Goal: Information Seeking & Learning: Learn about a topic

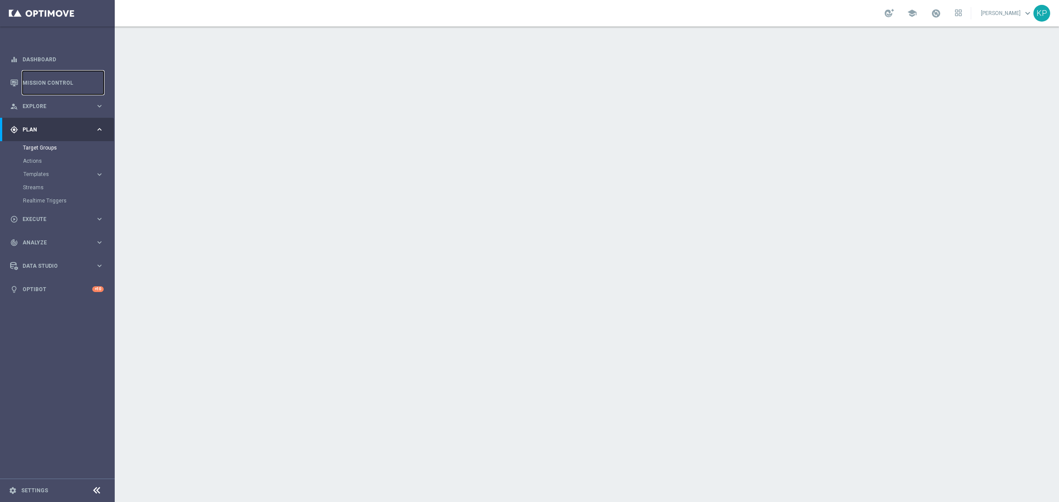
drag, startPoint x: 41, startPoint y: 75, endPoint x: 42, endPoint y: 3, distance: 71.9
click at [41, 75] on link "Mission Control" at bounding box center [63, 82] width 81 height 23
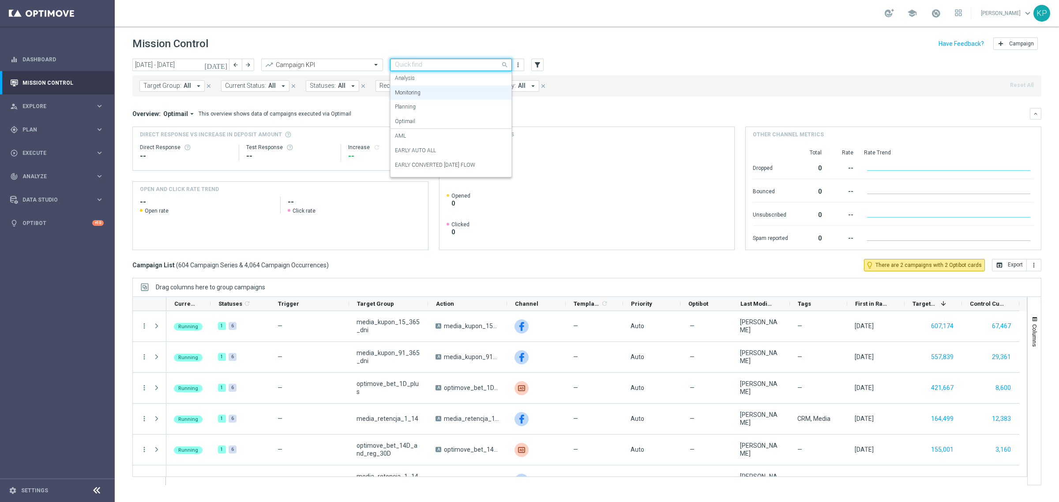
click at [407, 63] on input "text" at bounding box center [442, 65] width 94 height 8
click at [431, 126] on label "EARLY IN TOTAL" at bounding box center [415, 124] width 40 height 8
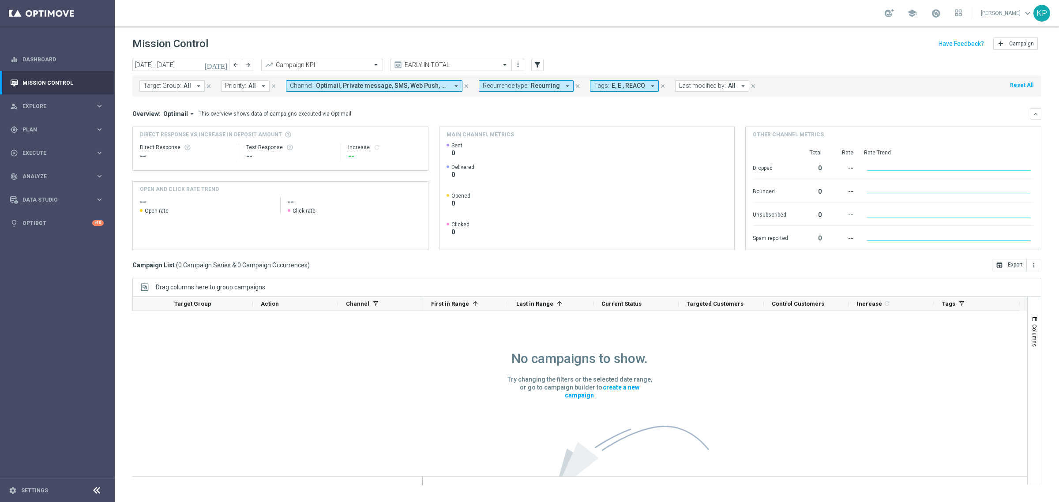
click at [491, 84] on span "Recurrence type:" at bounding box center [506, 86] width 46 height 8
click at [500, 137] on label "Non-Recurring" at bounding box center [509, 134] width 34 height 5
click at [500, 148] on label "Recurring" at bounding box center [503, 149] width 23 height 5
click at [435, 111] on div "Overview: Optimail arrow_drop_down This overview shows data of campaigns execut…" at bounding box center [581, 114] width 898 height 8
click at [237, 62] on icon "arrow_back" at bounding box center [236, 65] width 6 height 6
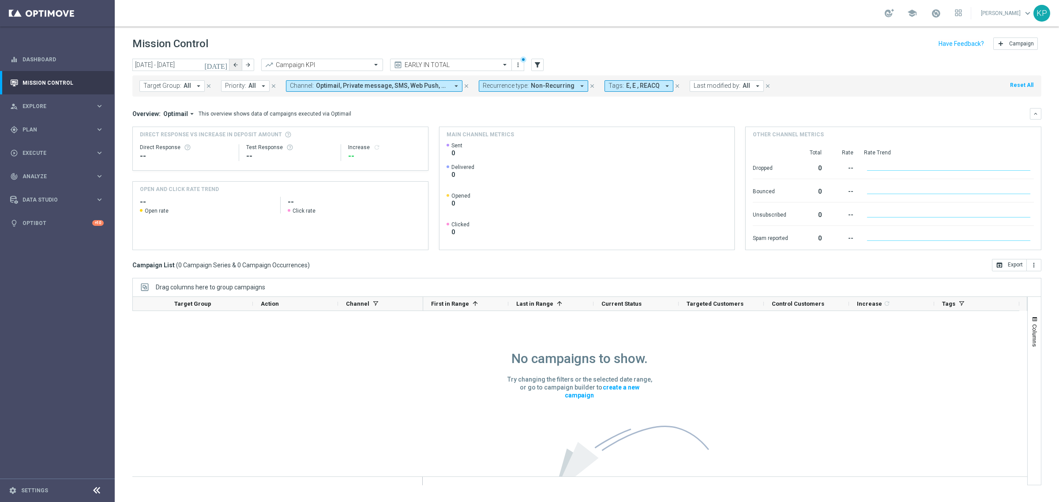
type input "08 Sep 2025 - 14 Sep 2025"
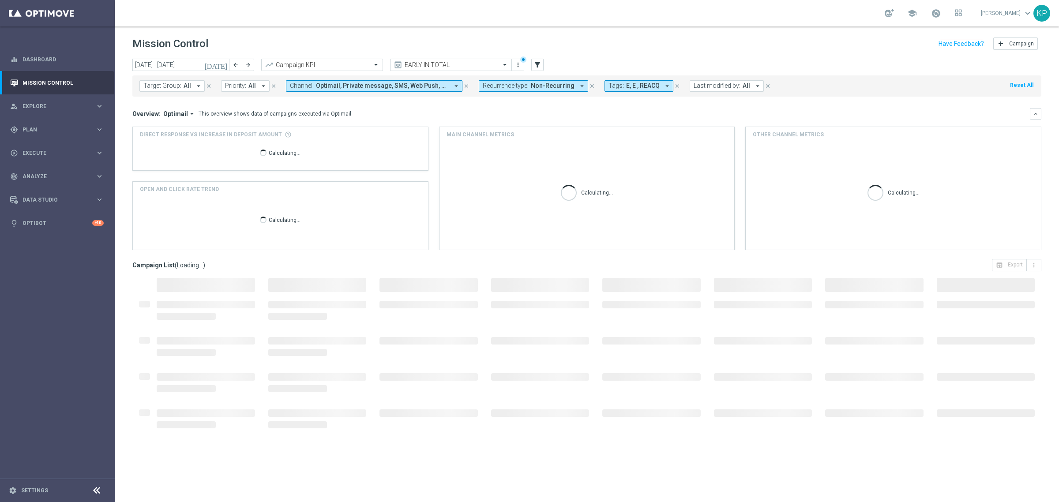
click at [458, 105] on mini-dashboard "Overview: Optimail arrow_drop_down This overview shows data of campaigns execut…" at bounding box center [586, 178] width 909 height 162
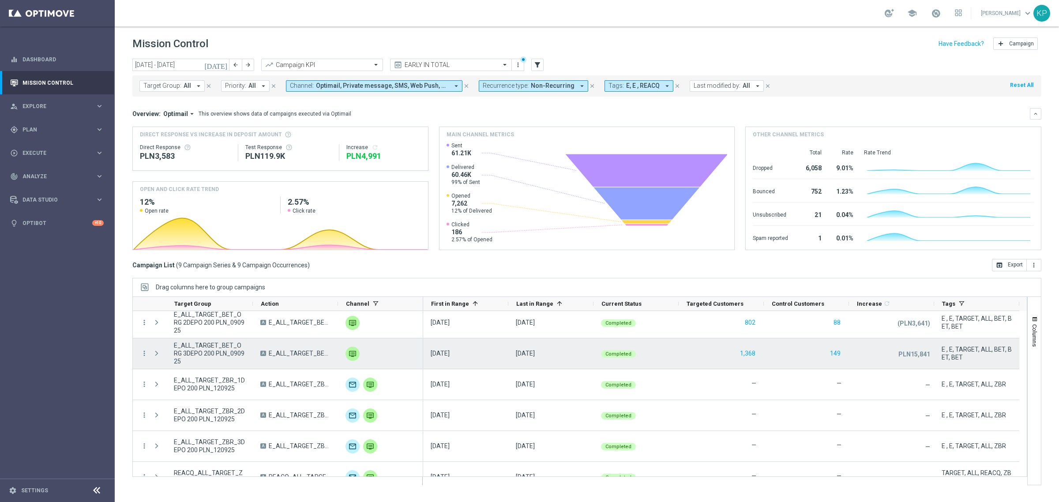
scroll to position [113, 0]
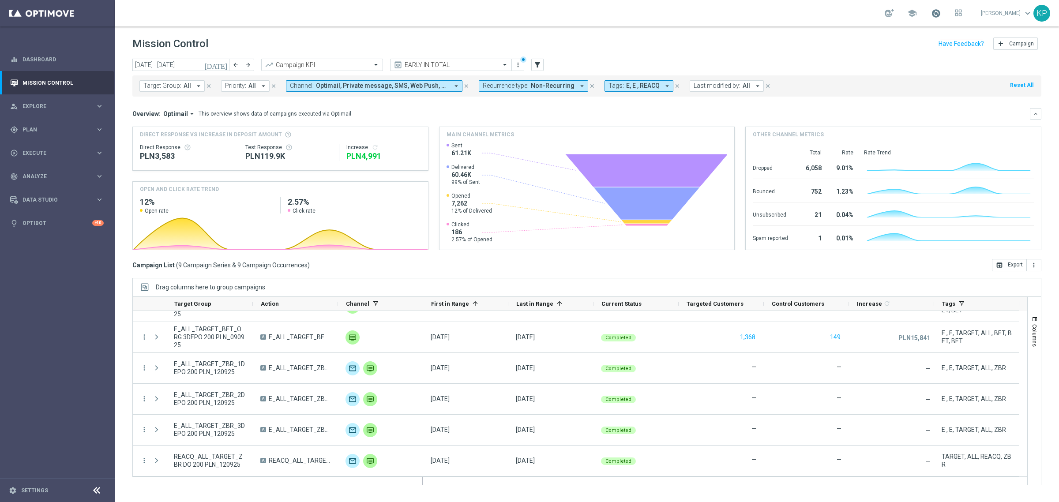
click at [933, 8] on span at bounding box center [936, 13] width 10 height 10
drag, startPoint x: 933, startPoint y: 8, endPoint x: 915, endPoint y: 19, distance: 20.6
click at [932, 9] on span at bounding box center [936, 13] width 10 height 10
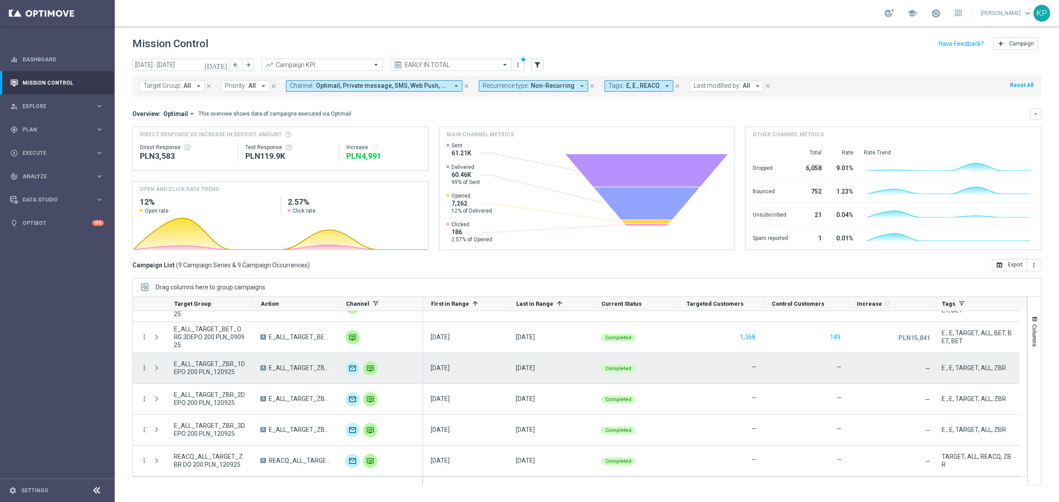
click at [147, 371] on icon "more_vert" at bounding box center [144, 368] width 8 height 8
click at [171, 384] on span "Campaign Metrics" at bounding box center [185, 386] width 46 height 6
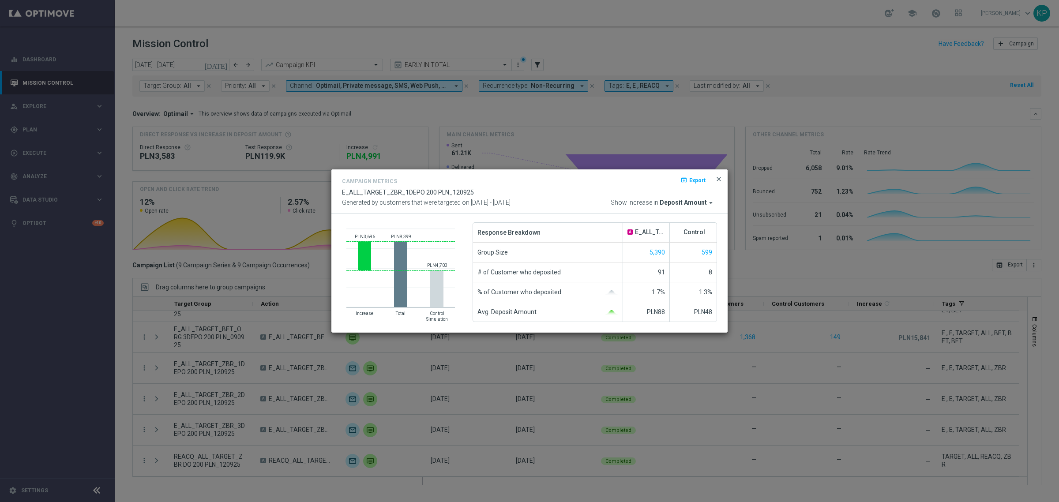
click at [719, 181] on span "close" at bounding box center [718, 179] width 7 height 7
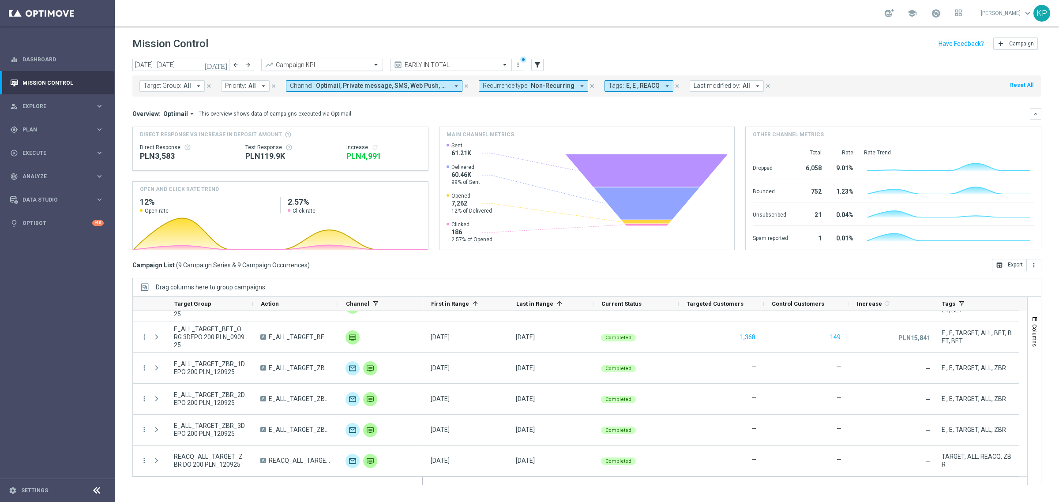
click at [349, 68] on input "text" at bounding box center [313, 65] width 94 height 8
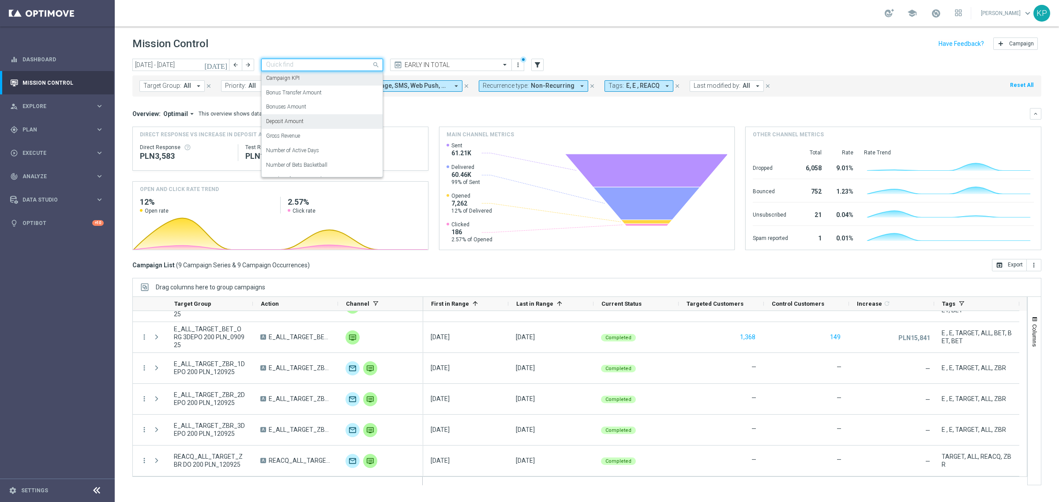
click at [301, 118] on label "Deposit Amount" at bounding box center [285, 122] width 38 height 8
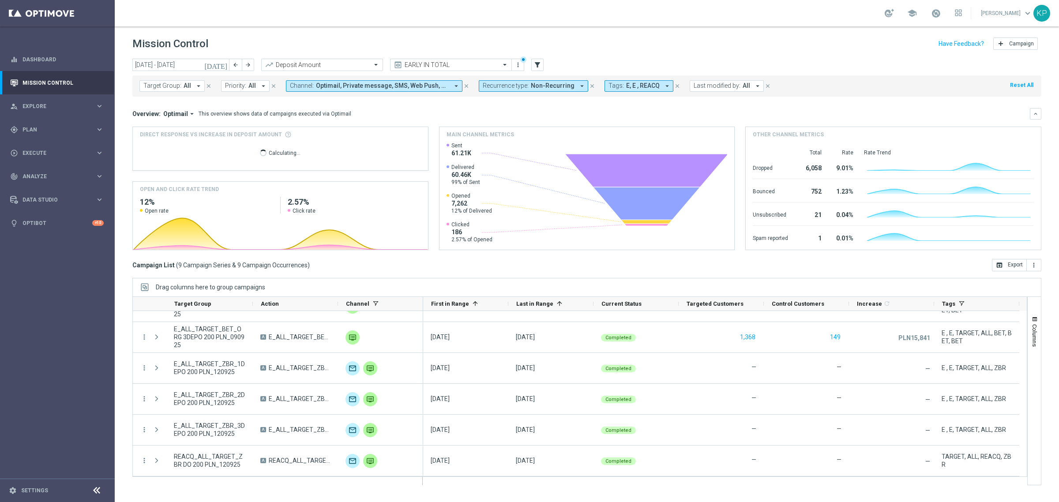
click at [184, 115] on span "Optimail" at bounding box center [175, 114] width 25 height 8
click at [173, 130] on div "Analysis" at bounding box center [171, 127] width 53 height 12
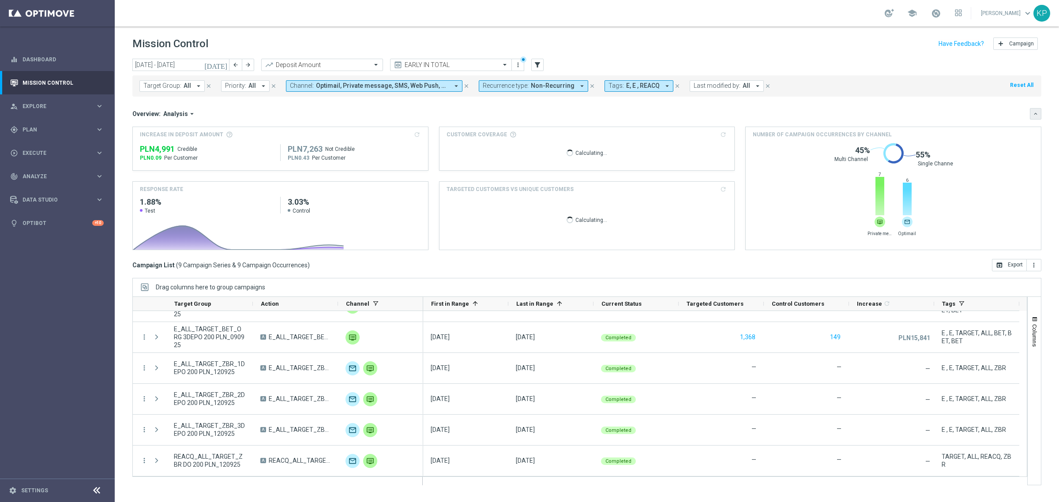
click at [1033, 113] on icon "keyboard_arrow_down" at bounding box center [1036, 114] width 6 height 6
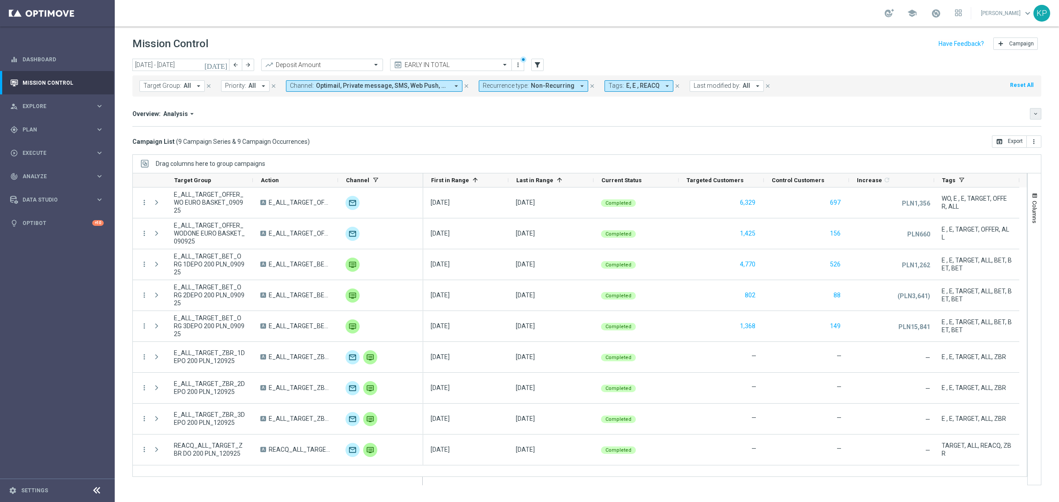
scroll to position [0, 0]
click at [1033, 115] on icon "keyboard_arrow_down" at bounding box center [1036, 114] width 6 height 6
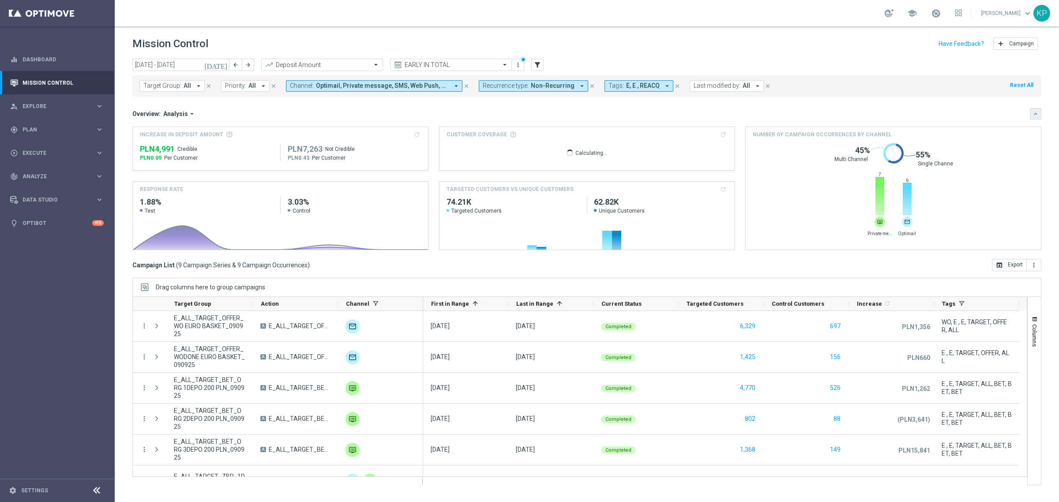
click at [1033, 115] on icon "keyboard_arrow_down" at bounding box center [1036, 114] width 6 height 6
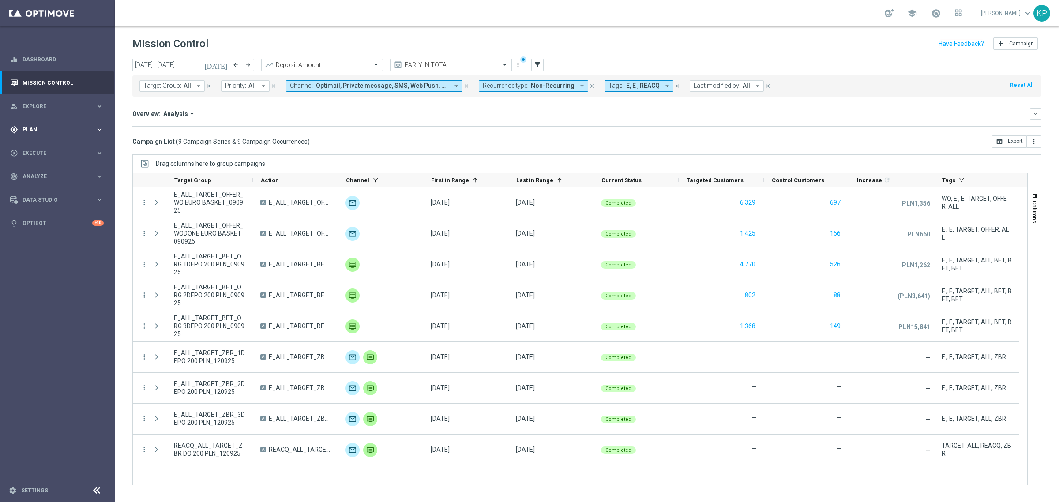
click at [80, 133] on div "gps_fixed Plan keyboard_arrow_right" at bounding box center [57, 129] width 114 height 23
click at [56, 146] on link "Target Groups" at bounding box center [57, 147] width 69 height 7
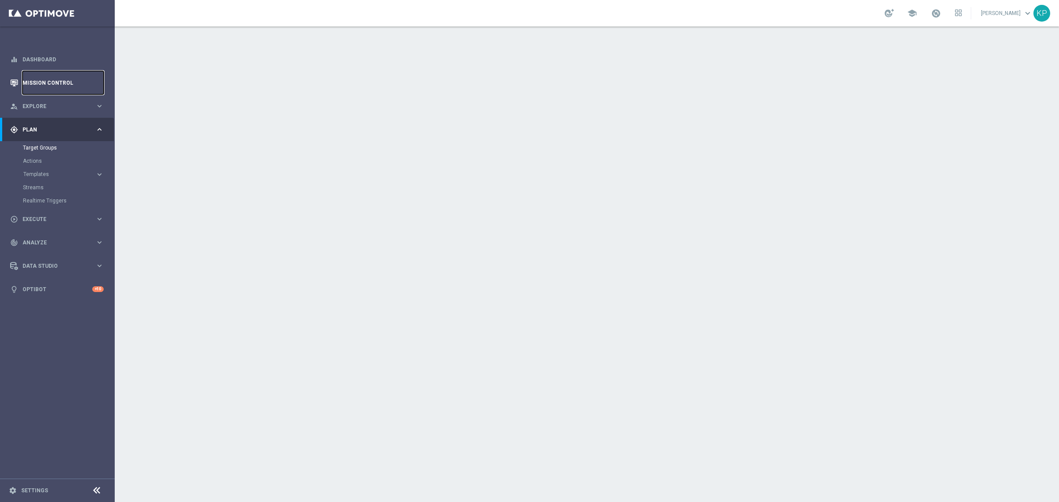
click at [74, 86] on link "Mission Control" at bounding box center [63, 82] width 81 height 23
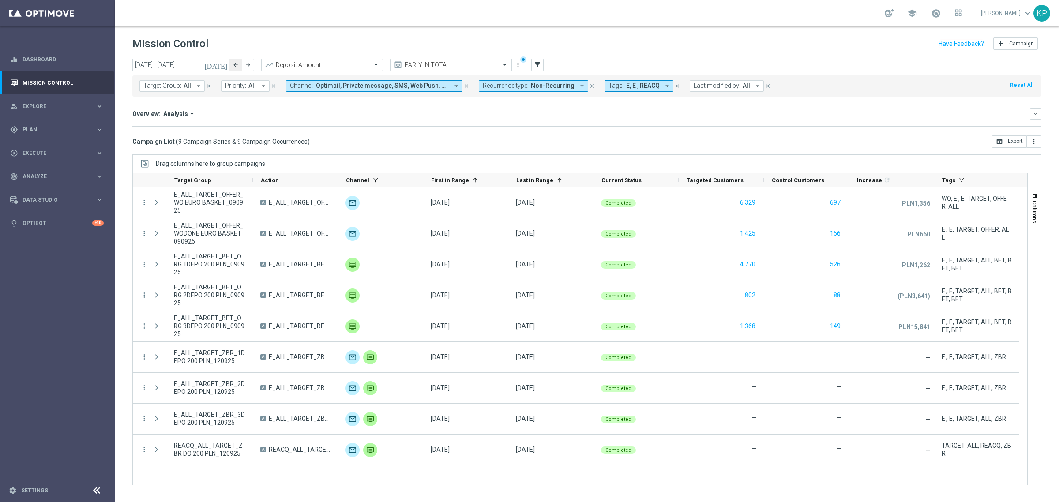
click at [236, 66] on icon "arrow_back" at bounding box center [236, 65] width 6 height 6
type input "[DATE] - [DATE]"
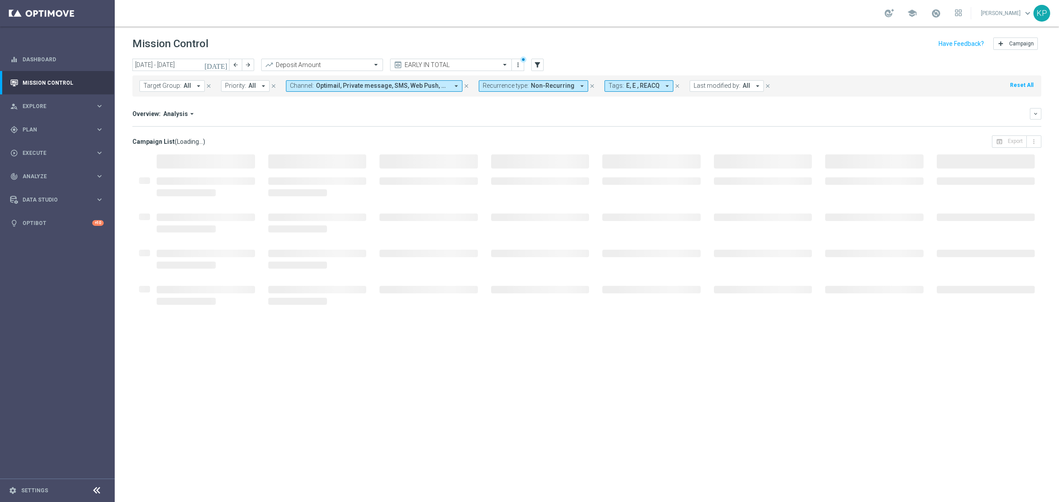
click at [548, 115] on div "Overview: Analysis arrow_drop_down" at bounding box center [581, 114] width 898 height 8
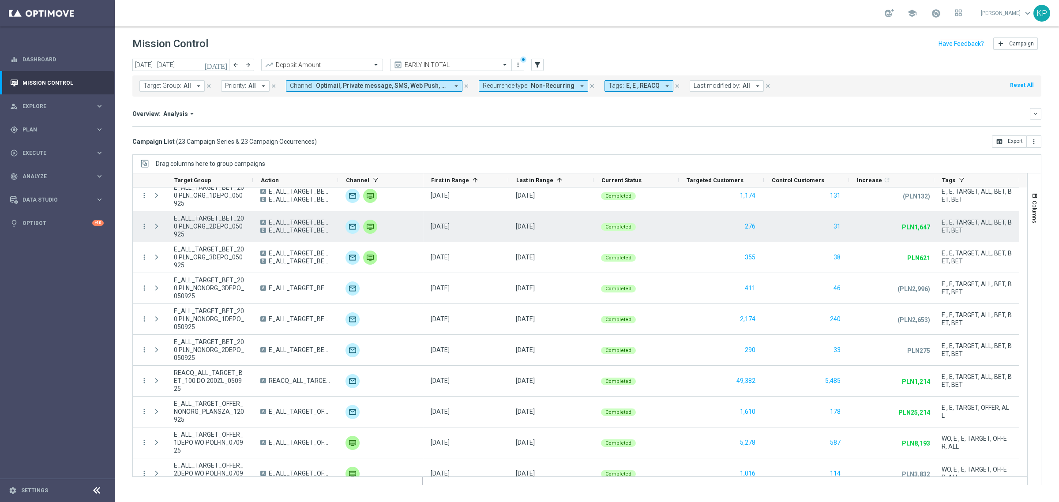
scroll to position [422, 0]
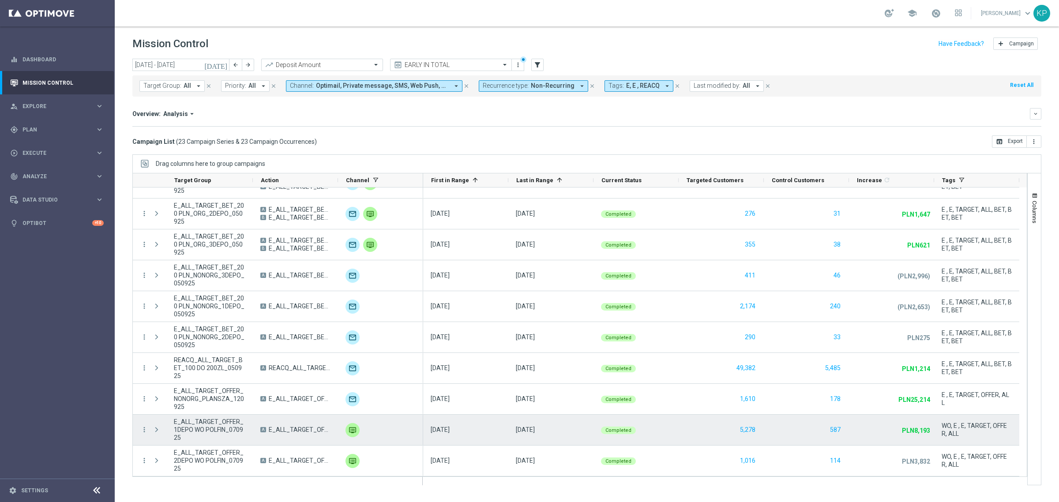
click at [222, 432] on span "E_ALL_TARGET_OFFER_1DEPO WO POLFIN_070925" at bounding box center [209, 430] width 71 height 24
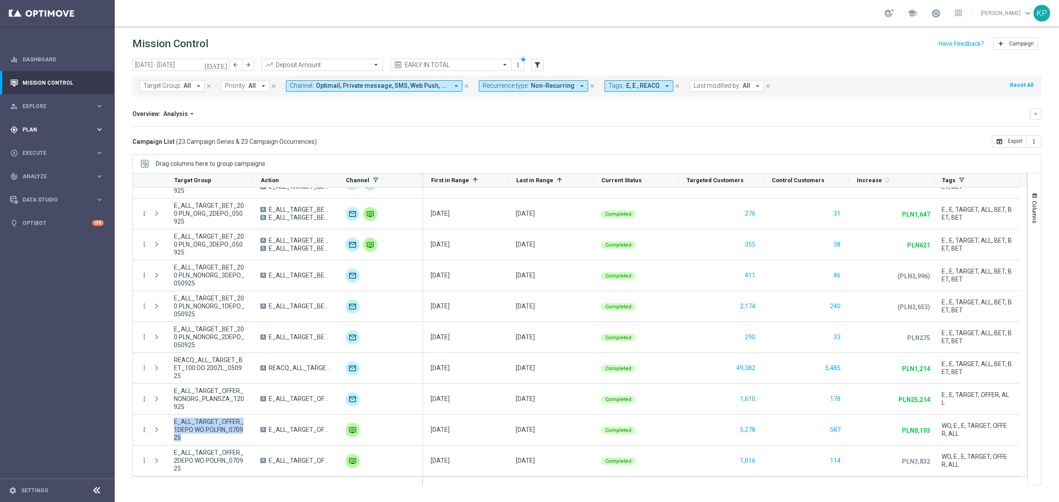
click at [89, 133] on div "gps_fixed Plan keyboard_arrow_right" at bounding box center [57, 129] width 114 height 23
click at [47, 148] on link "Target Groups" at bounding box center [57, 147] width 69 height 7
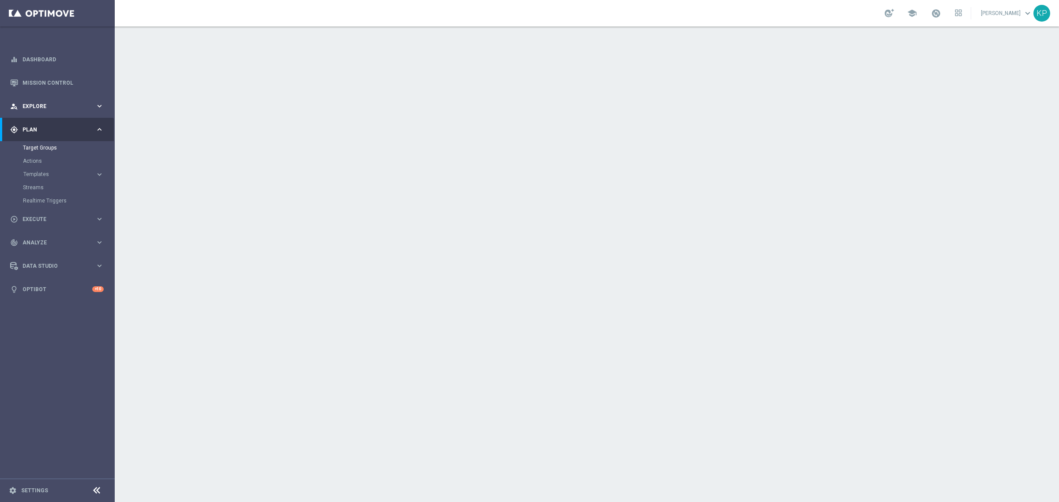
click at [91, 111] on div "person_search Explore keyboard_arrow_right" at bounding box center [57, 105] width 114 height 23
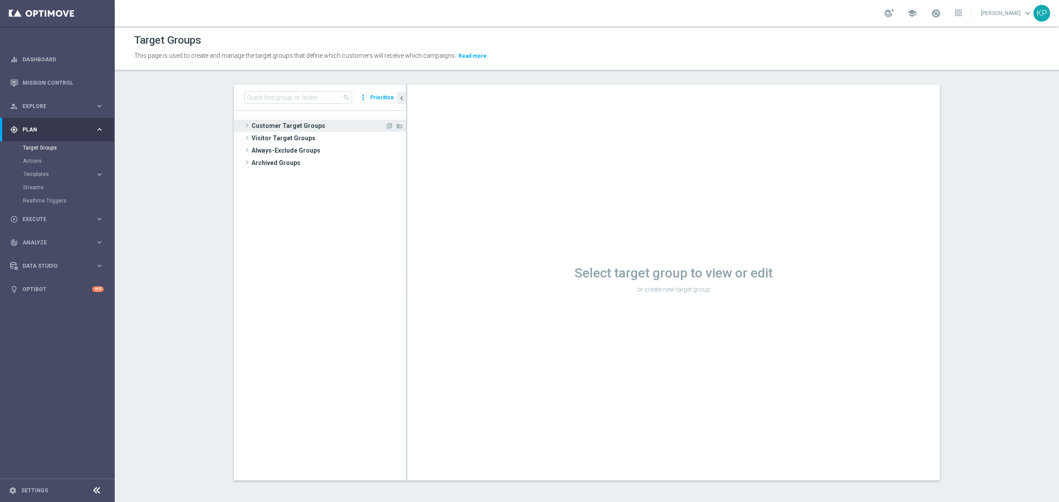
click at [292, 124] on span "Customer Target Groups" at bounding box center [318, 126] width 133 height 12
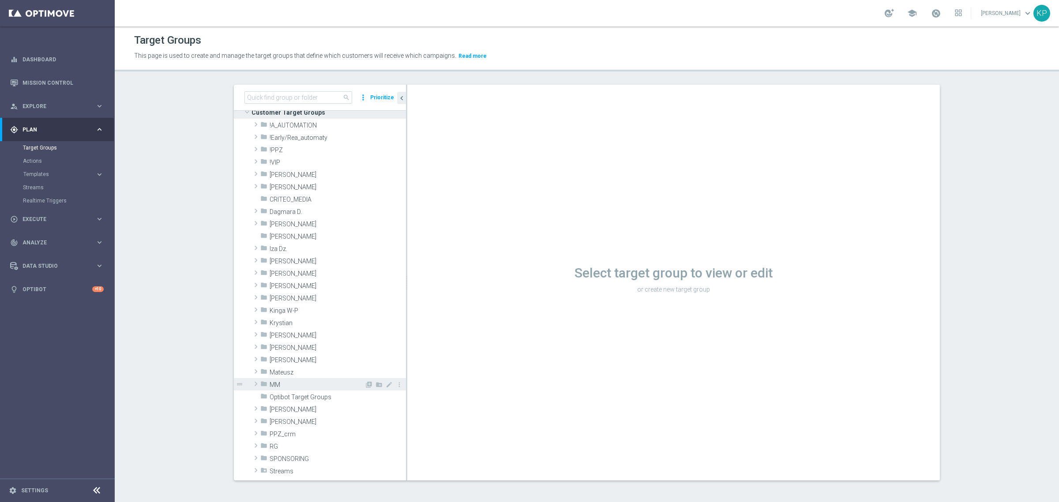
scroll to position [14, 0]
click at [288, 322] on span "Krystian" at bounding box center [317, 323] width 95 height 8
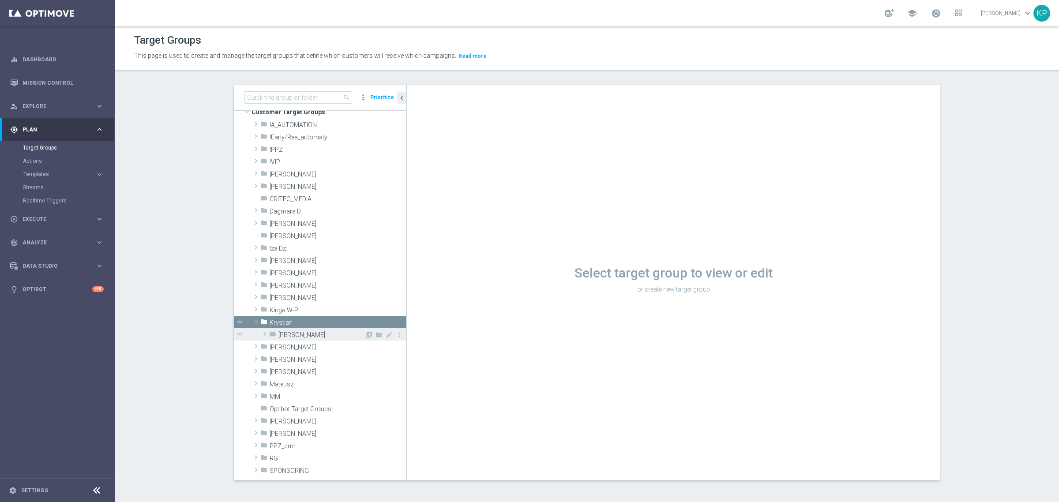
click at [288, 338] on span "Krystian P." at bounding box center [321, 335] width 86 height 8
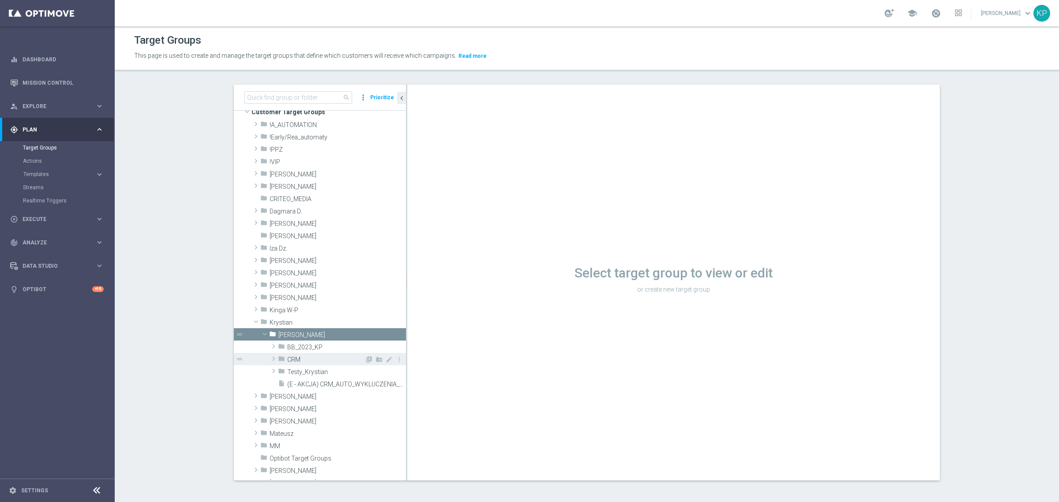
click at [294, 358] on span "CRM" at bounding box center [325, 360] width 77 height 8
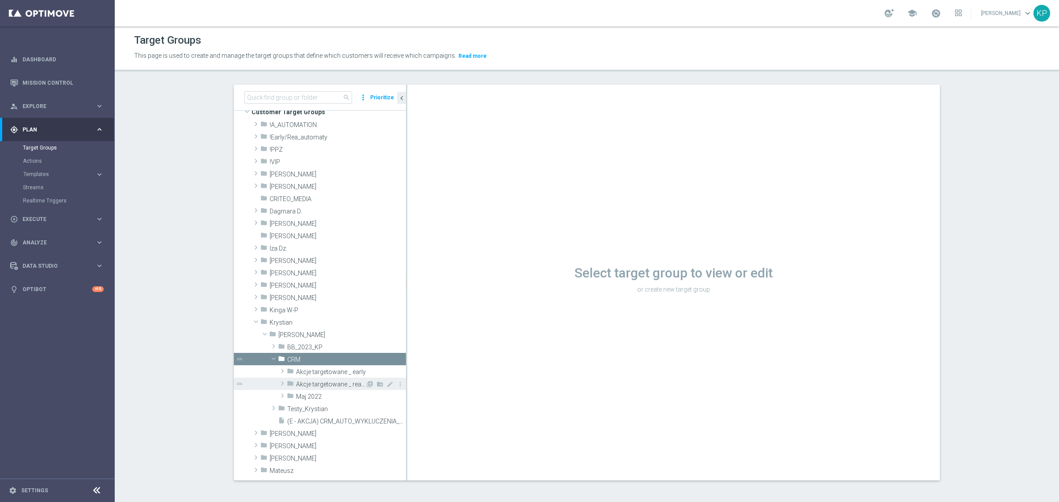
click at [310, 383] on span "Akcje targetowane _ reakwizycja" at bounding box center [330, 385] width 69 height 8
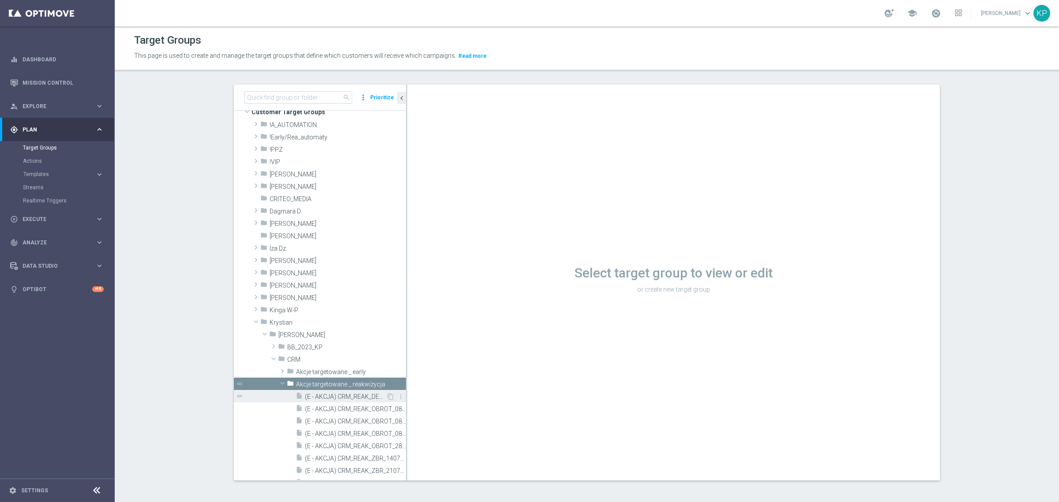
click at [310, 391] on div "insert_drive_file (E - AKCJA) CRM_REAK_DEPO_TEST" at bounding box center [341, 396] width 90 height 12
